Goal: Navigation & Orientation: Find specific page/section

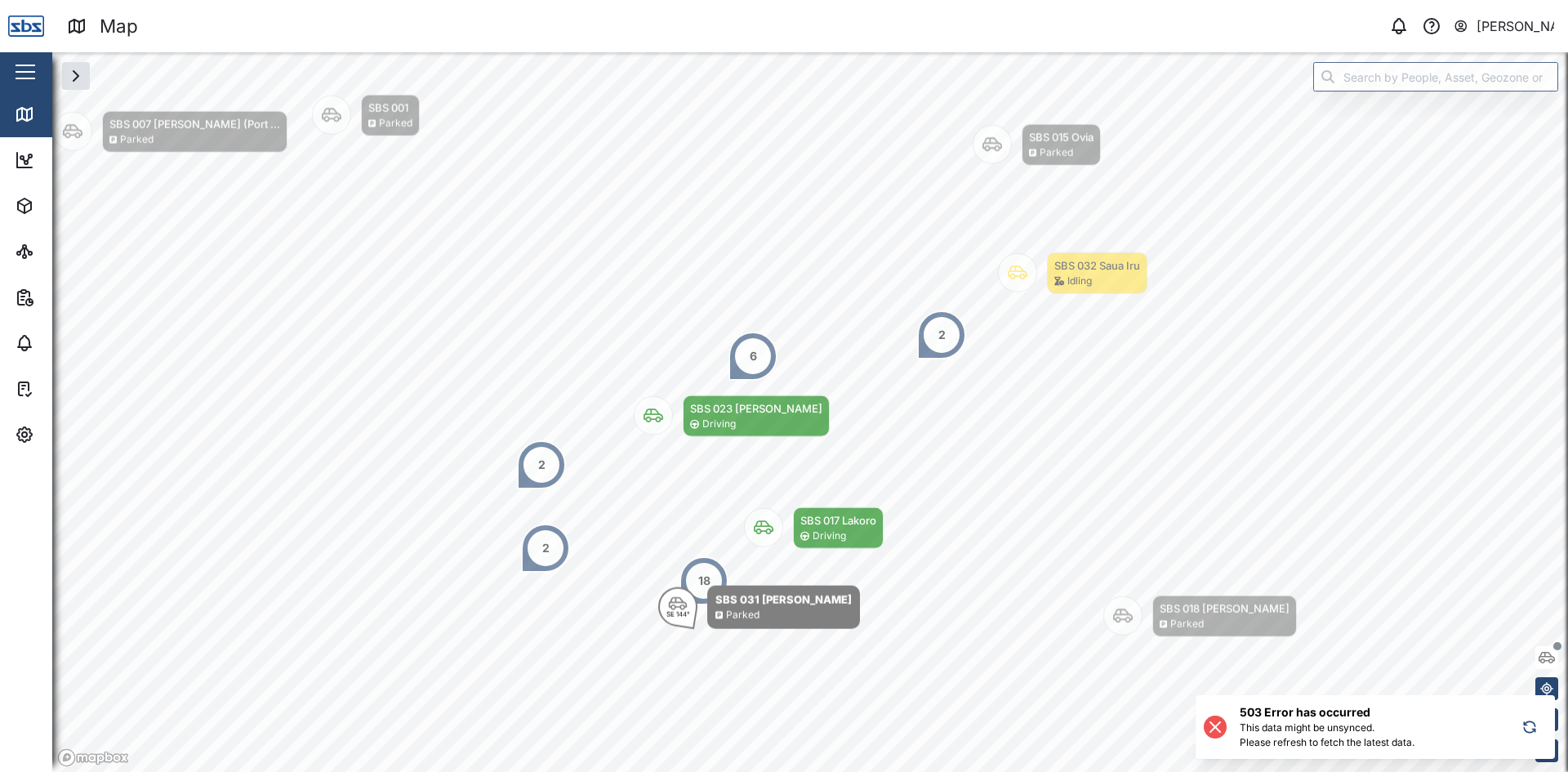
click at [1216, 733] on icon at bounding box center [1215, 726] width 20 height 20
click at [1218, 727] on icon at bounding box center [1215, 726] width 20 height 20
click at [1531, 727] on icon "button" at bounding box center [1530, 726] width 16 height 20
